Goal: Task Accomplishment & Management: Complete application form

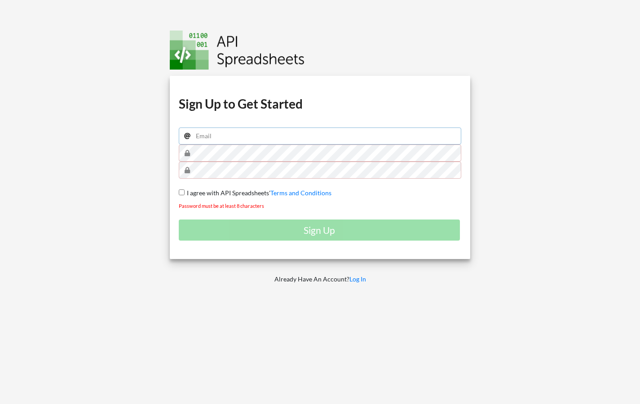
click at [231, 134] on input "email" at bounding box center [320, 135] width 283 height 17
type input "malaviyasrishti1@gmail.com"
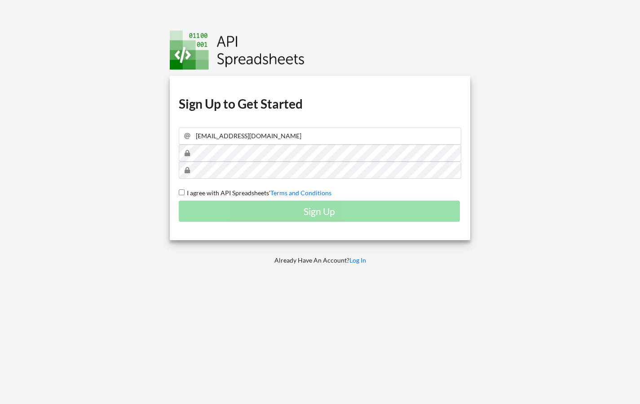
click at [179, 193] on input "I agree with API Spreadsheets' Terms and Conditions" at bounding box center [182, 192] width 6 height 6
checkbox input "true"
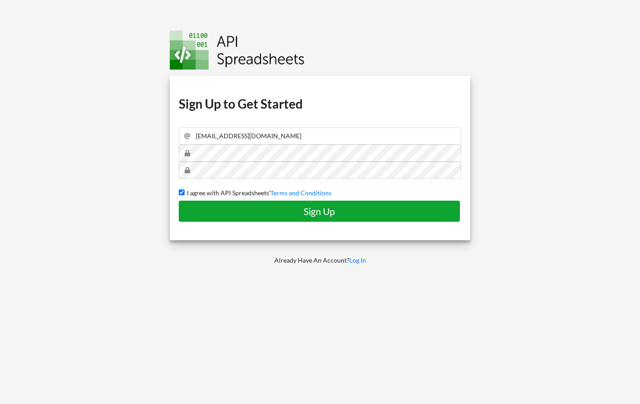
click at [226, 206] on h4 "Sign Up" at bounding box center [319, 211] width 262 height 11
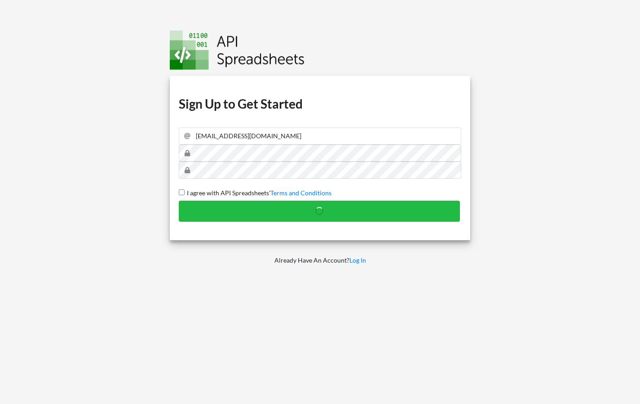
checkbox input "false"
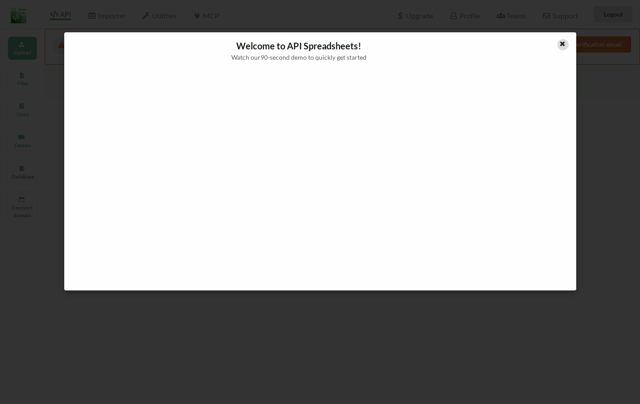
click at [567, 44] on div at bounding box center [562, 44] width 11 height 11
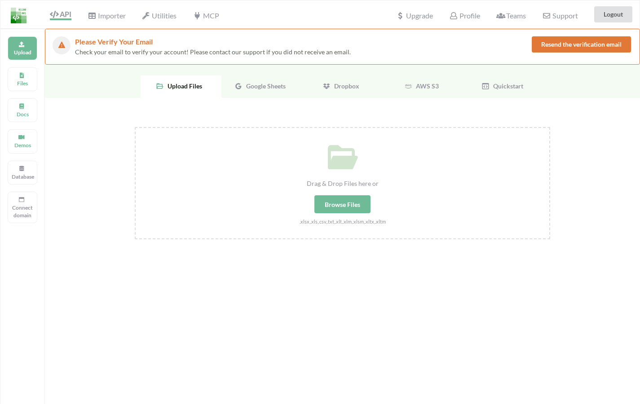
click at [346, 204] on div "Browse Files" at bounding box center [342, 204] width 56 height 18
click at [135, 127] on input "Drag & Drop Files here or Browse Files .xlsx,.xls,.csv,.txt,.xlt,.xlm,.xlsm,.xl…" at bounding box center [135, 127] width 0 height 0
type input "C:\fakepath\AWB Sheet1.csv"
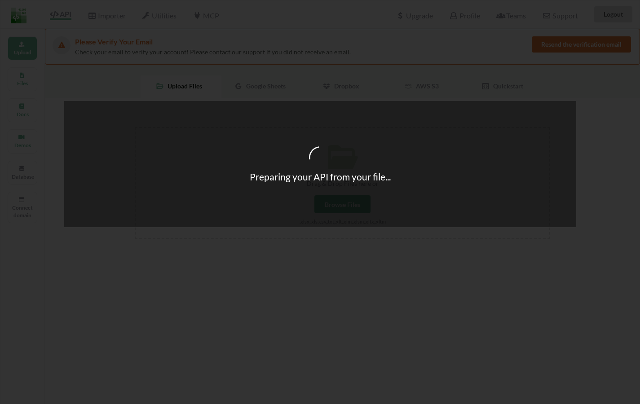
click at [351, 82] on div "Preparing your API from your file..." at bounding box center [320, 202] width 640 height 404
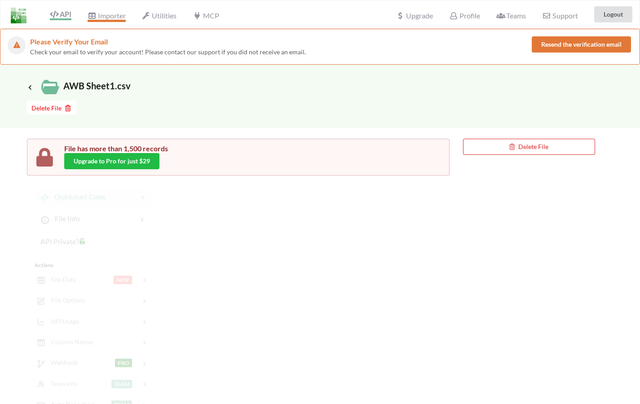
click at [118, 19] on span "Importer" at bounding box center [107, 16] width 38 height 11
